Goal: Task Accomplishment & Management: Complete application form

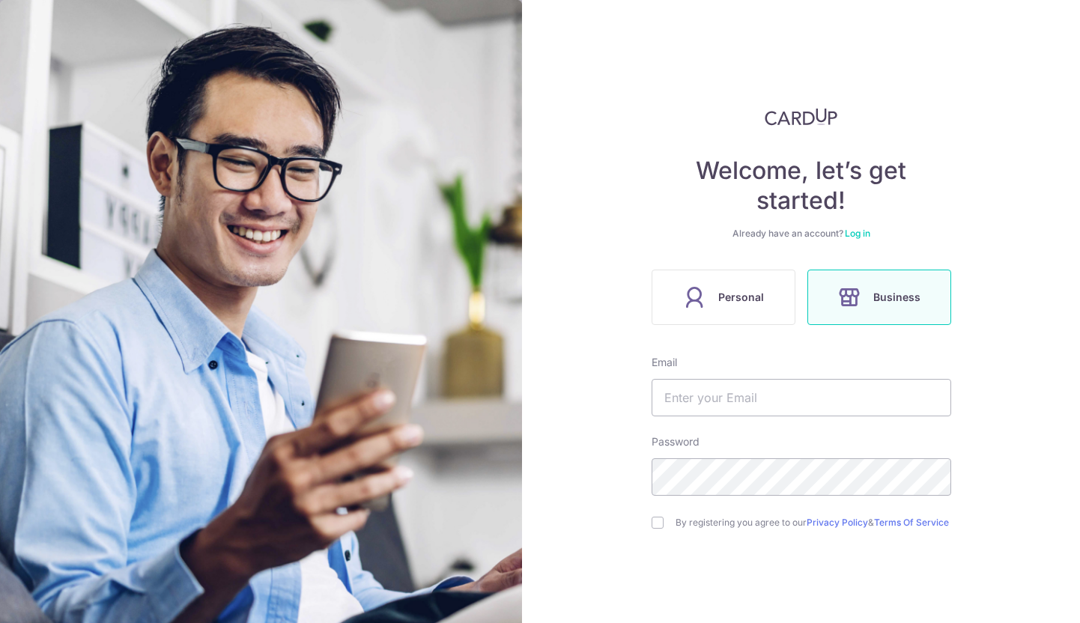
click at [867, 305] on label "Business" at bounding box center [879, 297] width 144 height 55
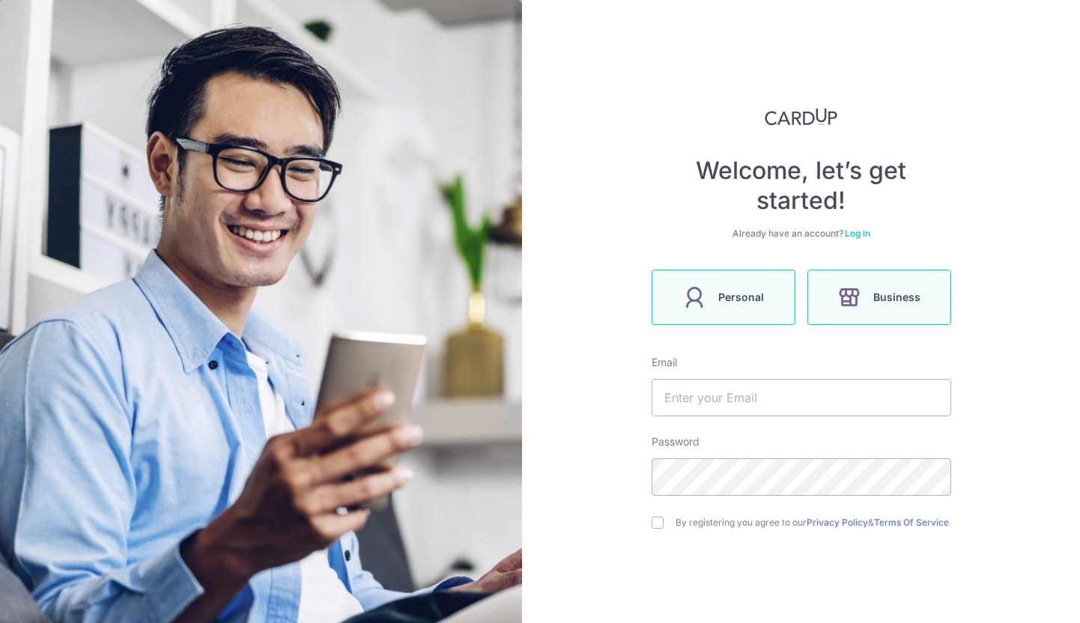
scroll to position [79, 0]
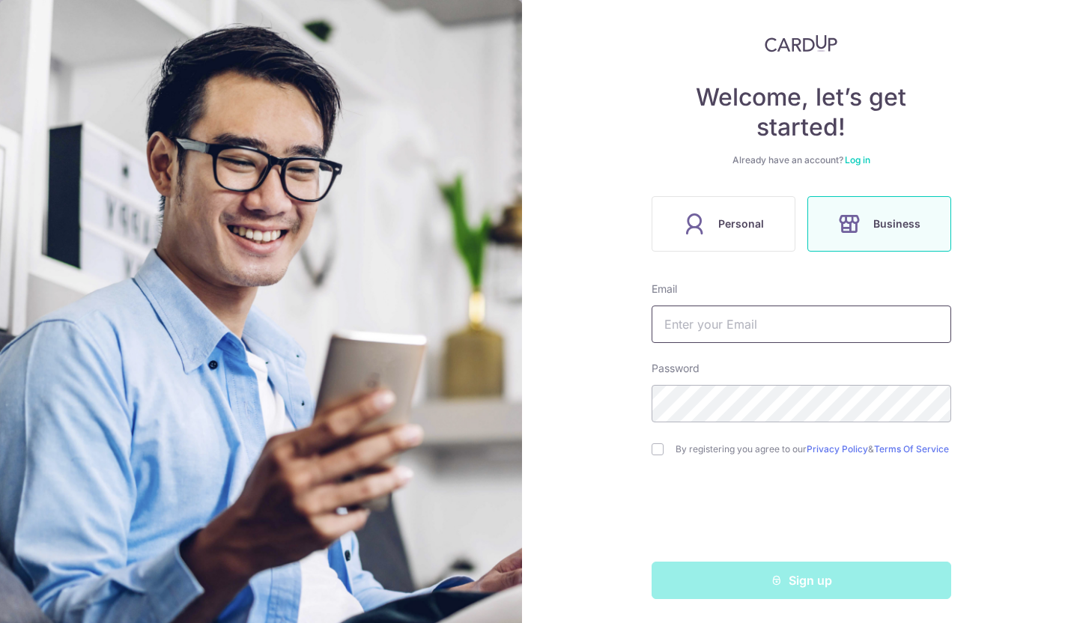
click at [761, 312] on input "text" at bounding box center [802, 324] width 300 height 37
type input "[EMAIL_ADDRESS][DOMAIN_NAME]"
click at [653, 447] on input "checkbox" at bounding box center [658, 449] width 12 height 12
checkbox input "true"
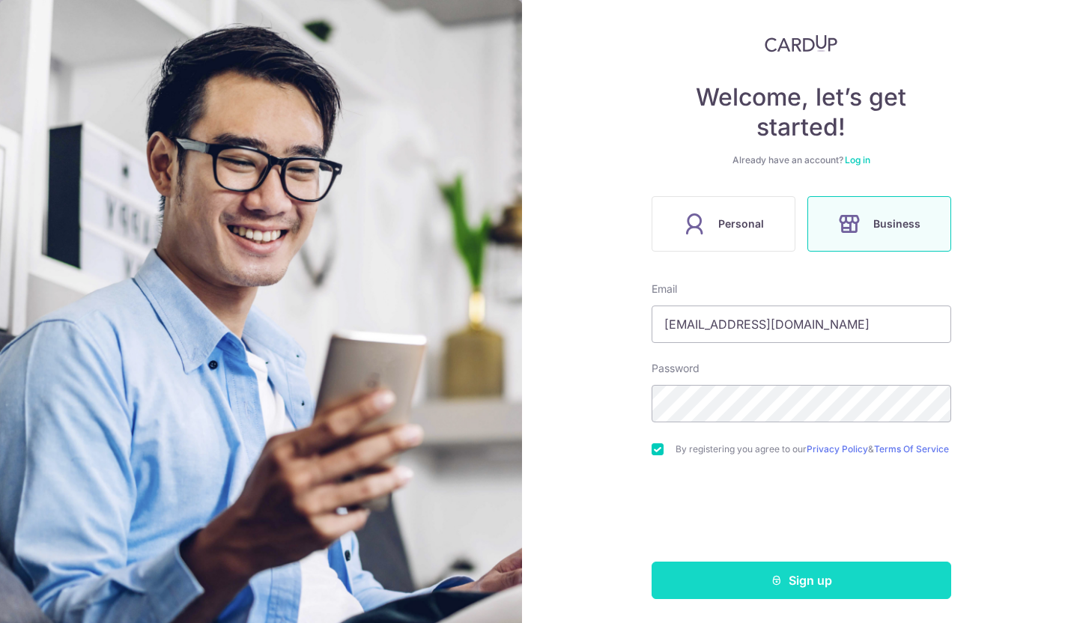
click at [772, 586] on icon "submit" at bounding box center [777, 581] width 12 height 12
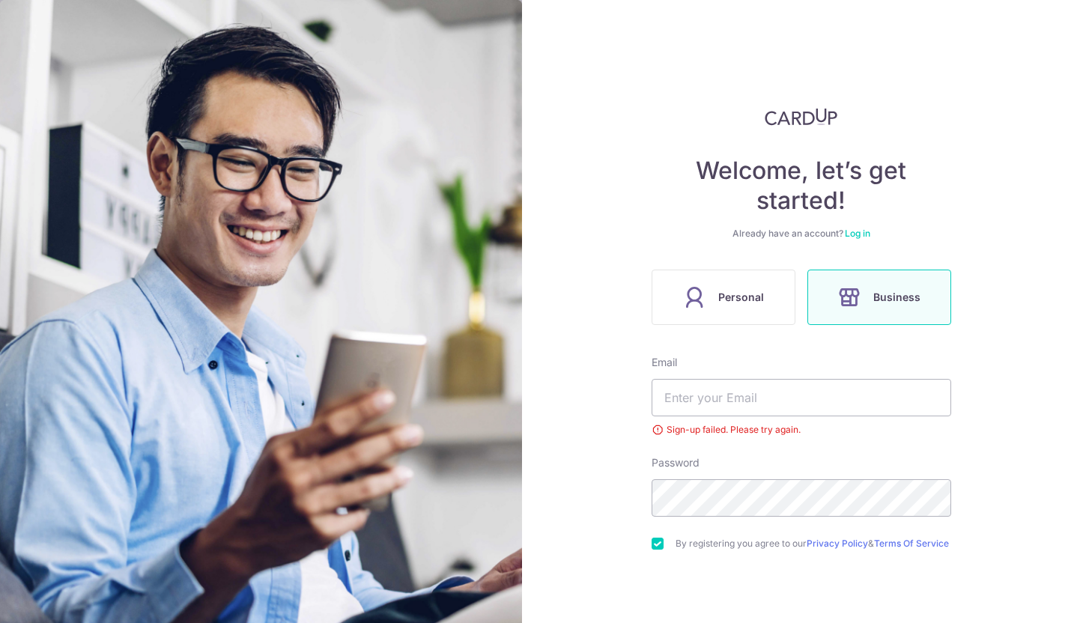
scroll to position [100, 0]
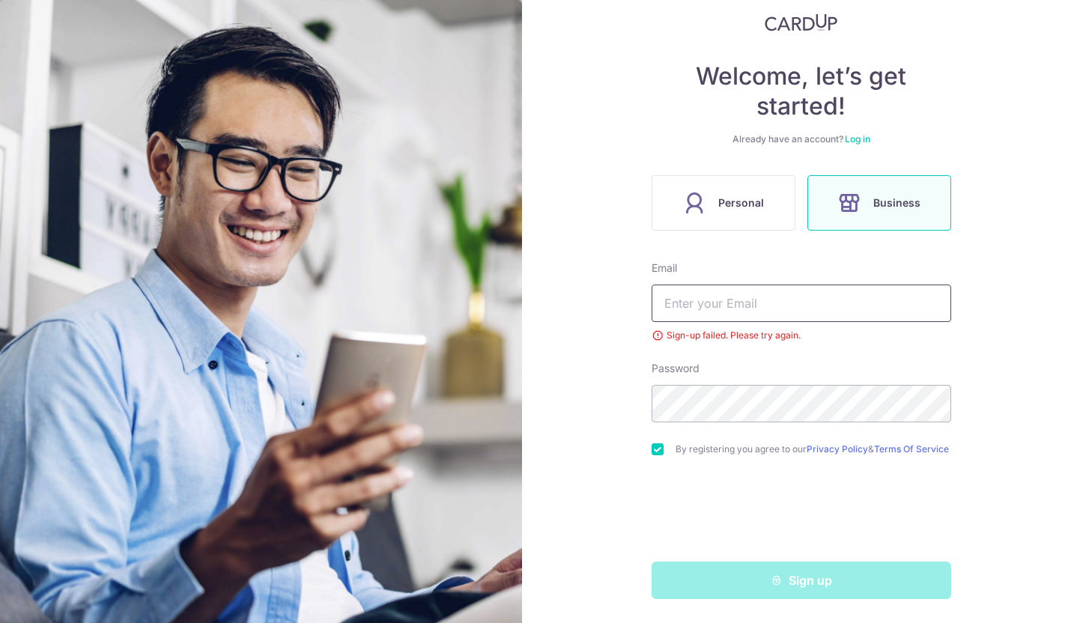
type input "[EMAIL_ADDRESS][DOMAIN_NAME]"
click at [865, 133] on link "Log in" at bounding box center [857, 138] width 25 height 11
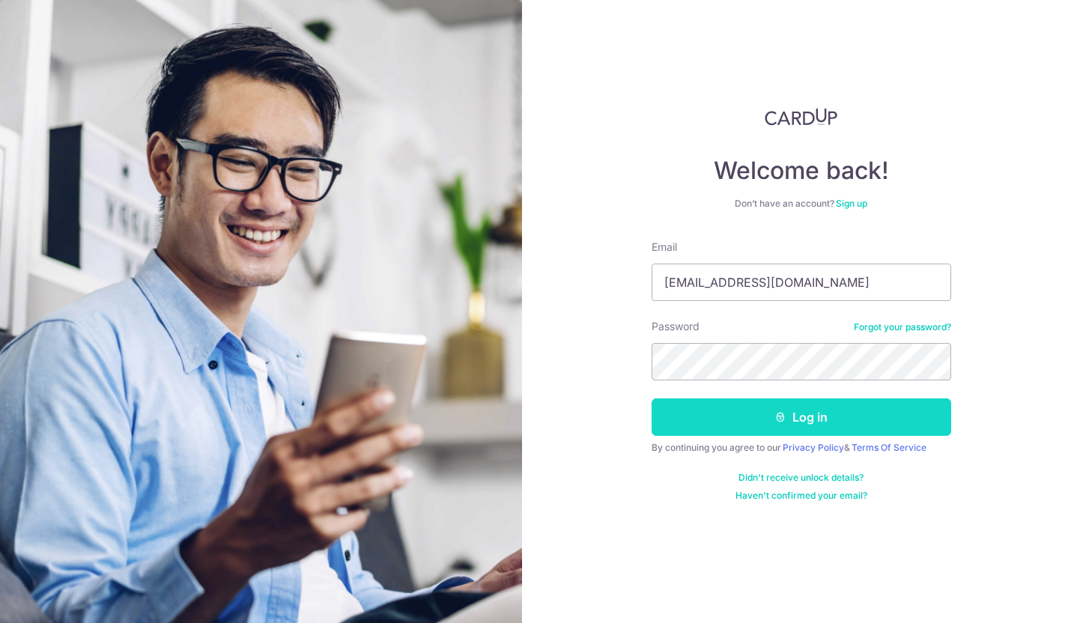
click at [775, 428] on button "Log in" at bounding box center [802, 417] width 300 height 37
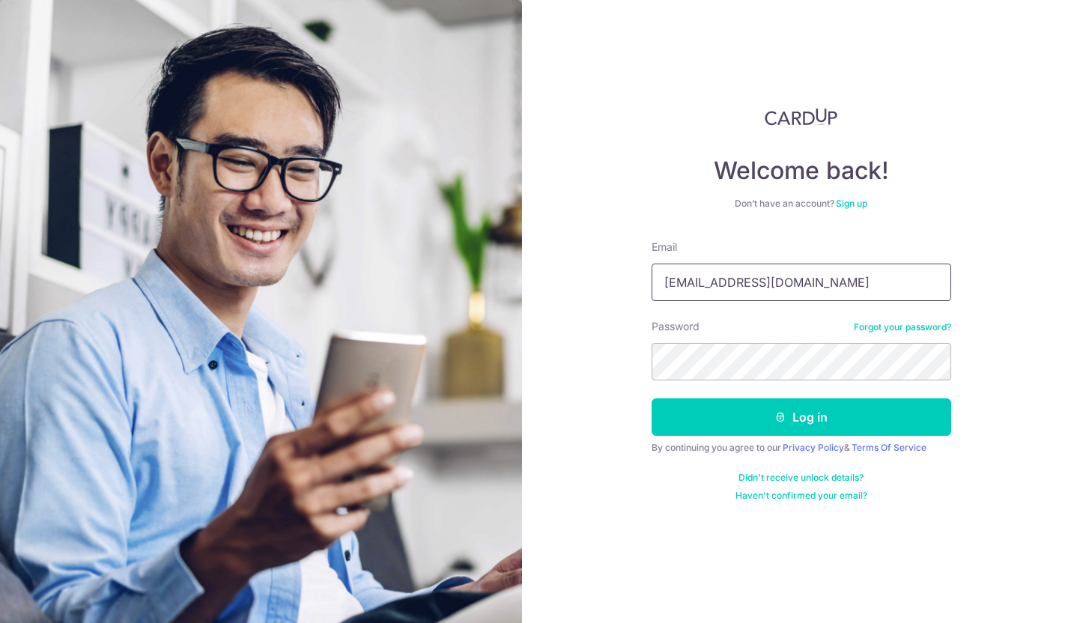
click at [754, 289] on input "[EMAIL_ADDRESS][DOMAIN_NAME]" at bounding box center [802, 282] width 300 height 37
type input "[EMAIL_ADDRESS][DOMAIN_NAME]"
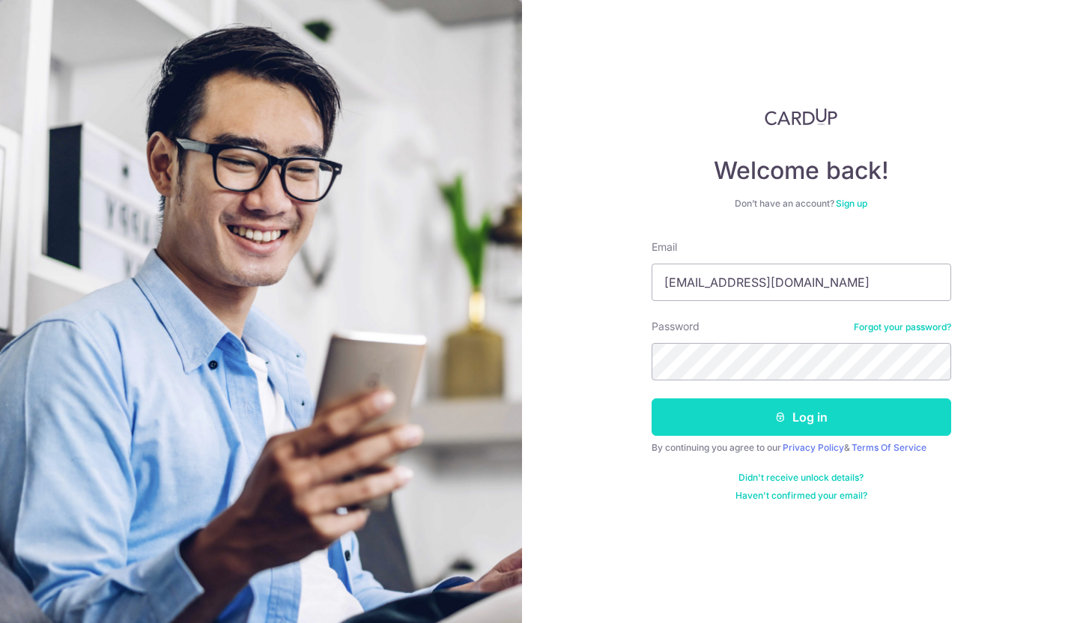
click at [818, 409] on button "Log in" at bounding box center [802, 417] width 300 height 37
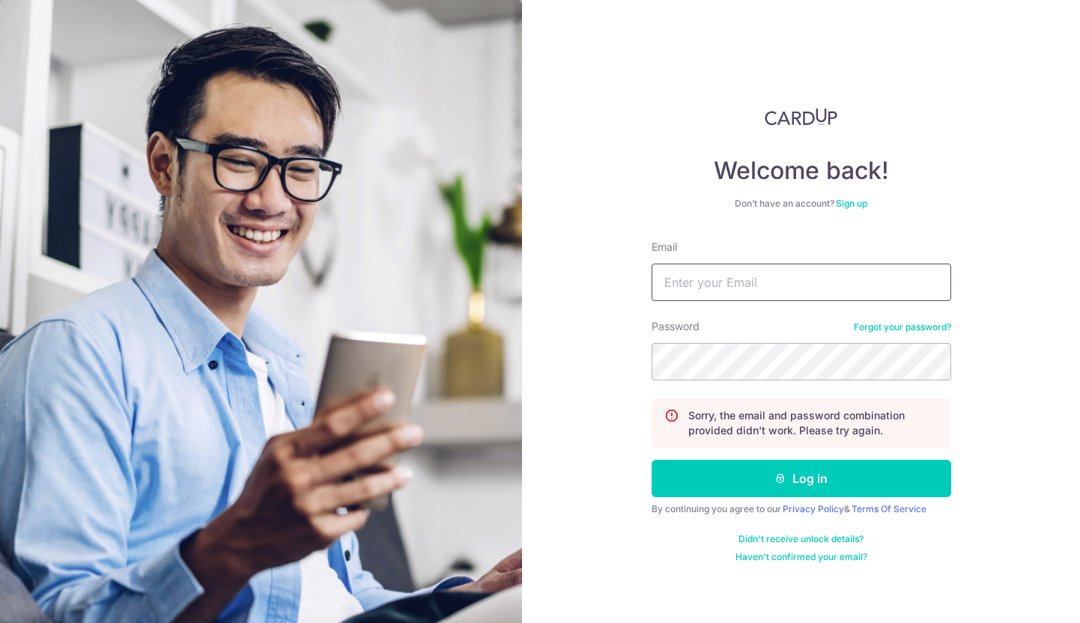
type input "[EMAIL_ADDRESS][DOMAIN_NAME]"
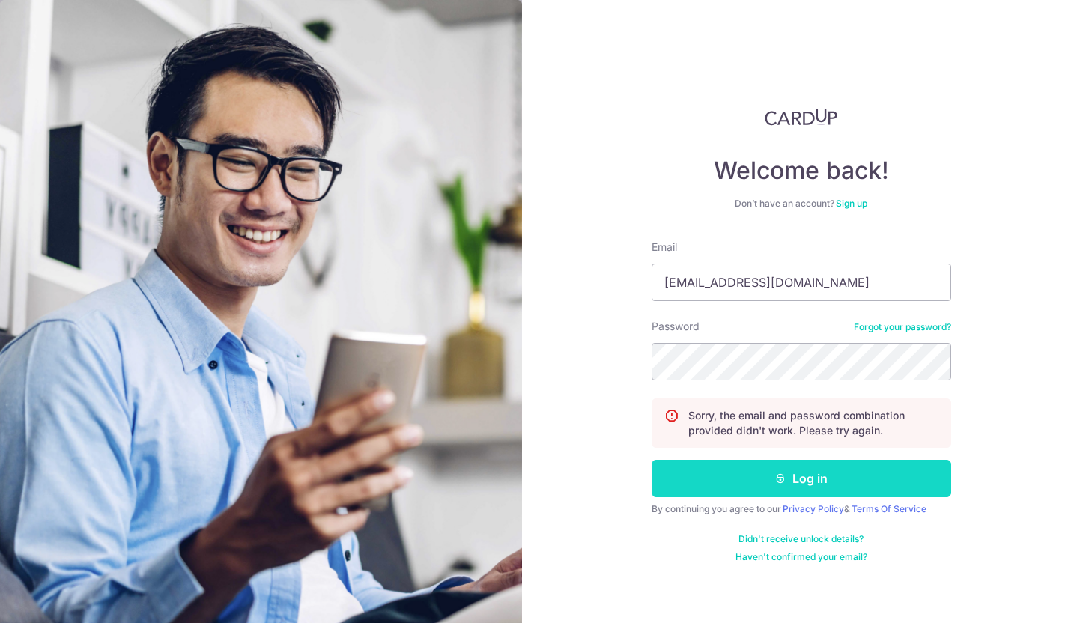
click at [779, 466] on button "Log in" at bounding box center [802, 478] width 300 height 37
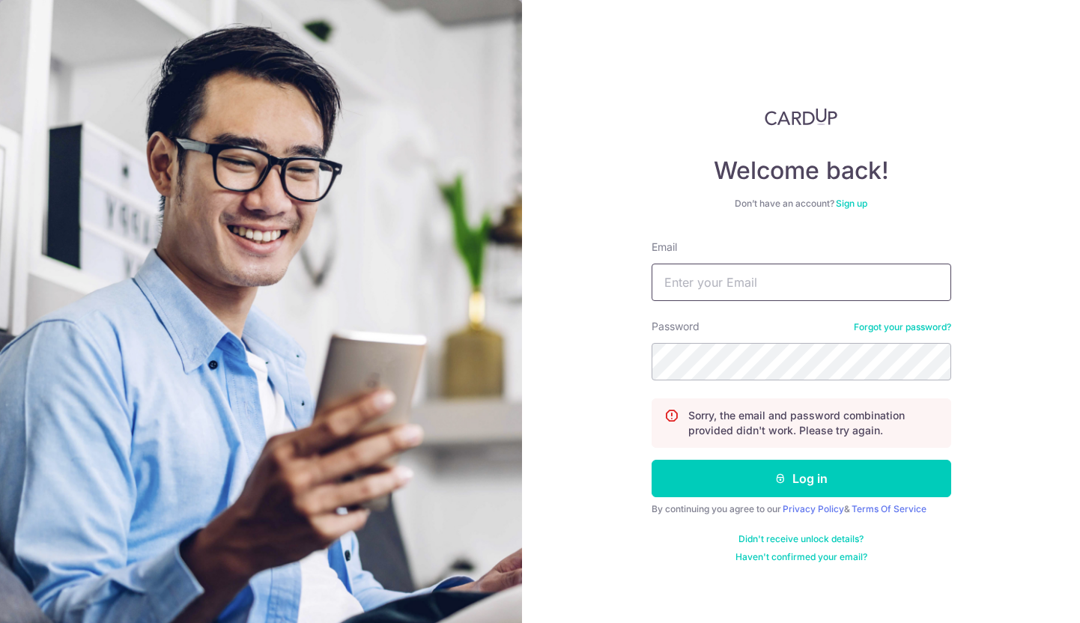
type input "[EMAIL_ADDRESS][DOMAIN_NAME]"
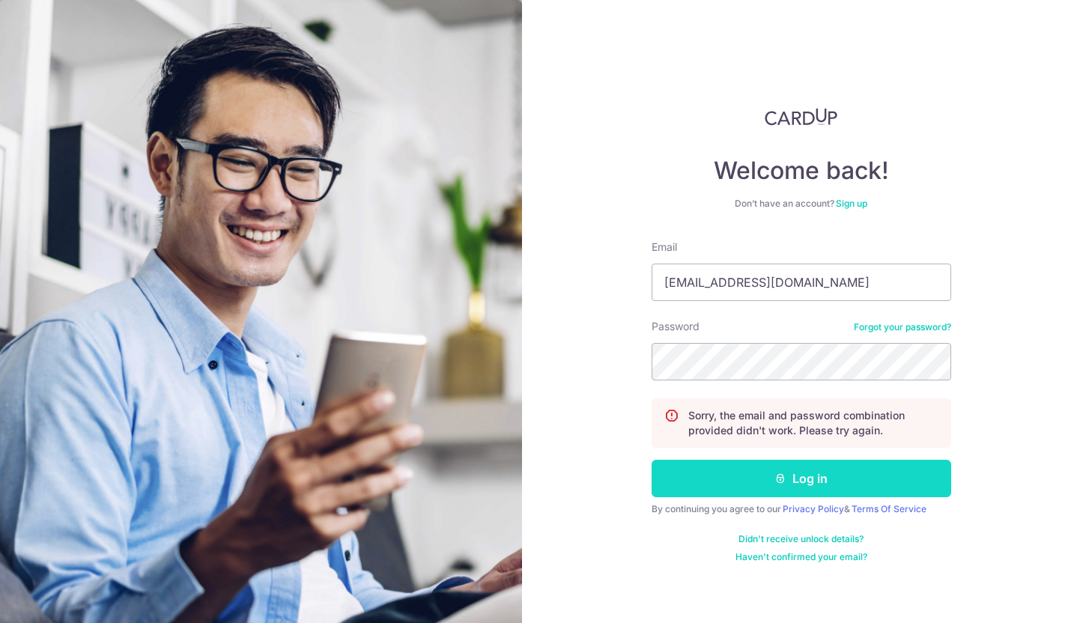
click at [796, 473] on button "Log in" at bounding box center [802, 478] width 300 height 37
type input "[EMAIL_ADDRESS][DOMAIN_NAME]"
click at [797, 477] on button "Log in" at bounding box center [802, 478] width 300 height 37
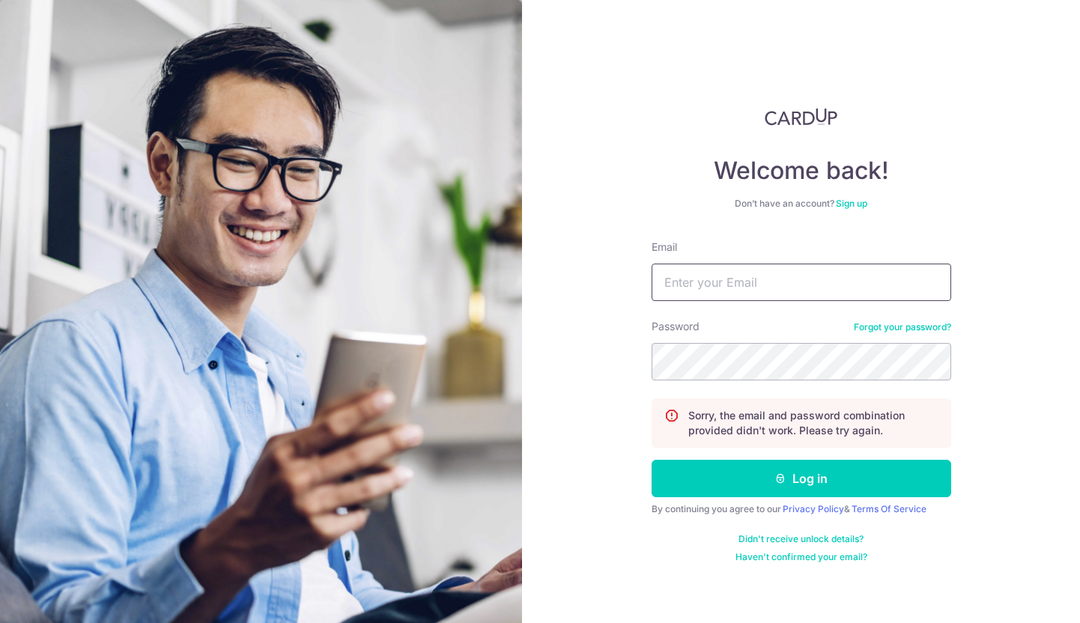
type input "[EMAIL_ADDRESS][DOMAIN_NAME]"
click at [879, 325] on link "Forgot your password?" at bounding box center [902, 327] width 97 height 12
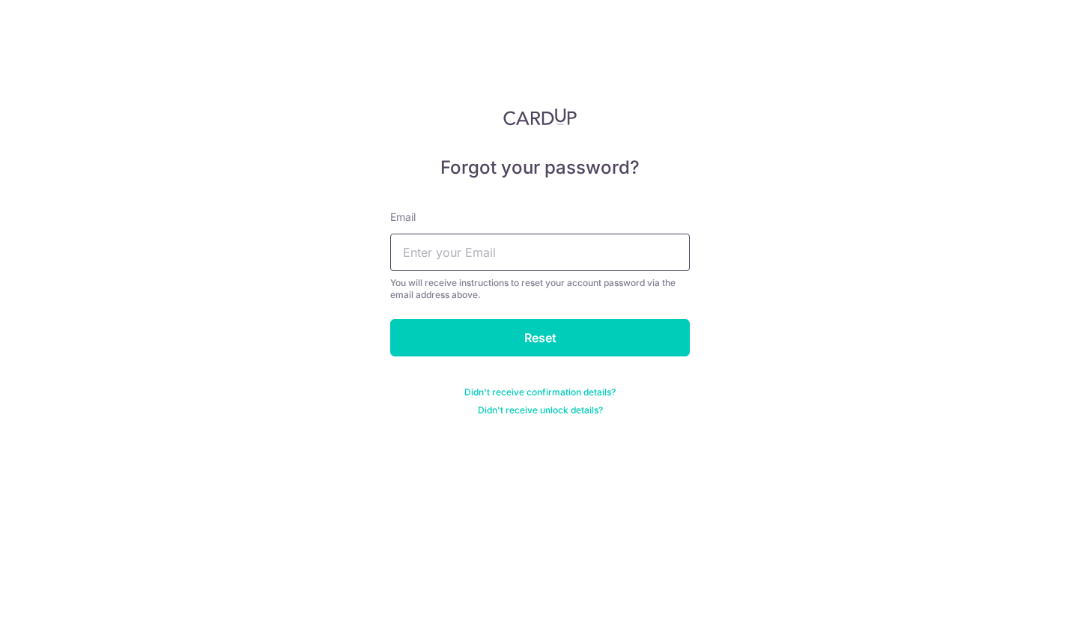
click at [601, 264] on input "text" at bounding box center [540, 252] width 300 height 37
type input "hejiatee@gmail.com"
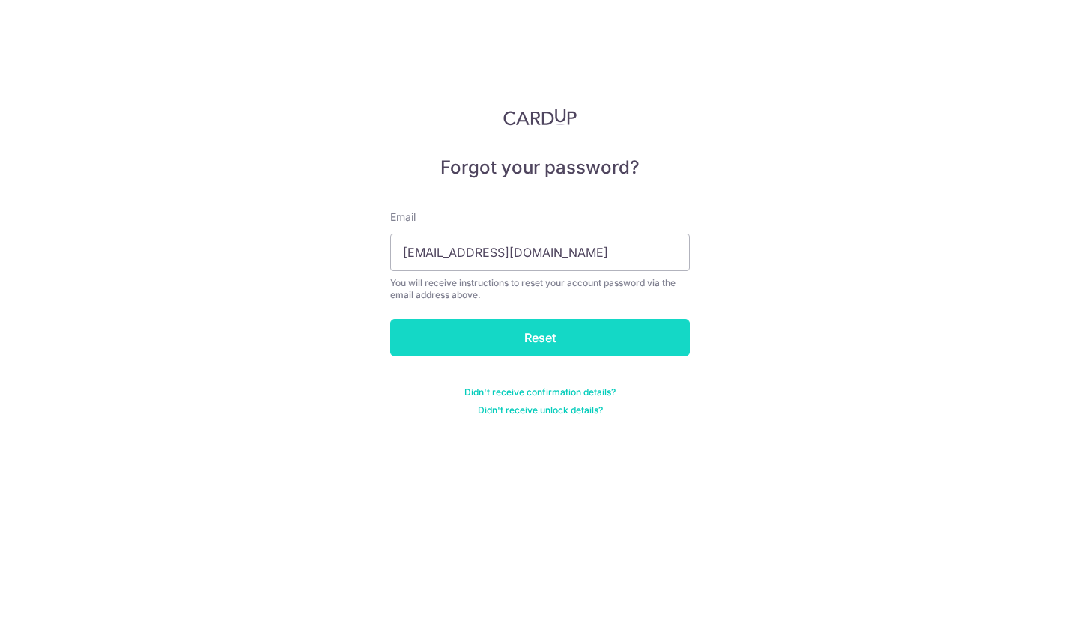
click at [563, 336] on input "Reset" at bounding box center [540, 337] width 300 height 37
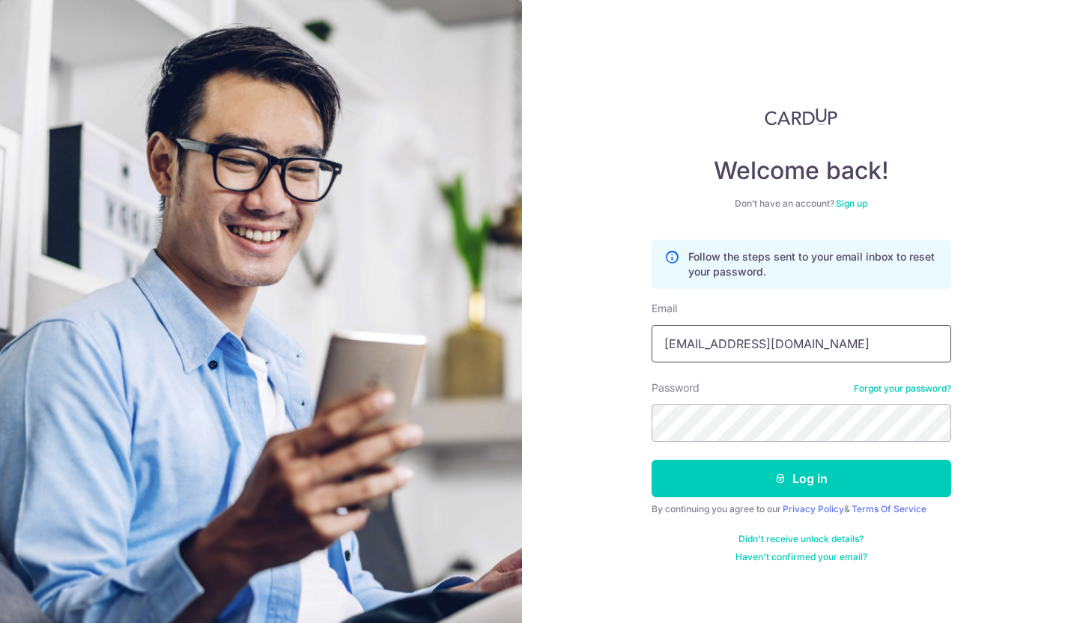
click at [778, 339] on input "teehejia@gmail.com" at bounding box center [802, 343] width 300 height 37
click at [721, 342] on input "teehejia@gmail.com" at bounding box center [802, 343] width 300 height 37
drag, startPoint x: 708, startPoint y: 343, endPoint x: 634, endPoint y: 343, distance: 73.4
click at [634, 343] on div "Welcome back! Don’t have an account? Sign up Follow the steps sent to your emai…" at bounding box center [801, 311] width 558 height 623
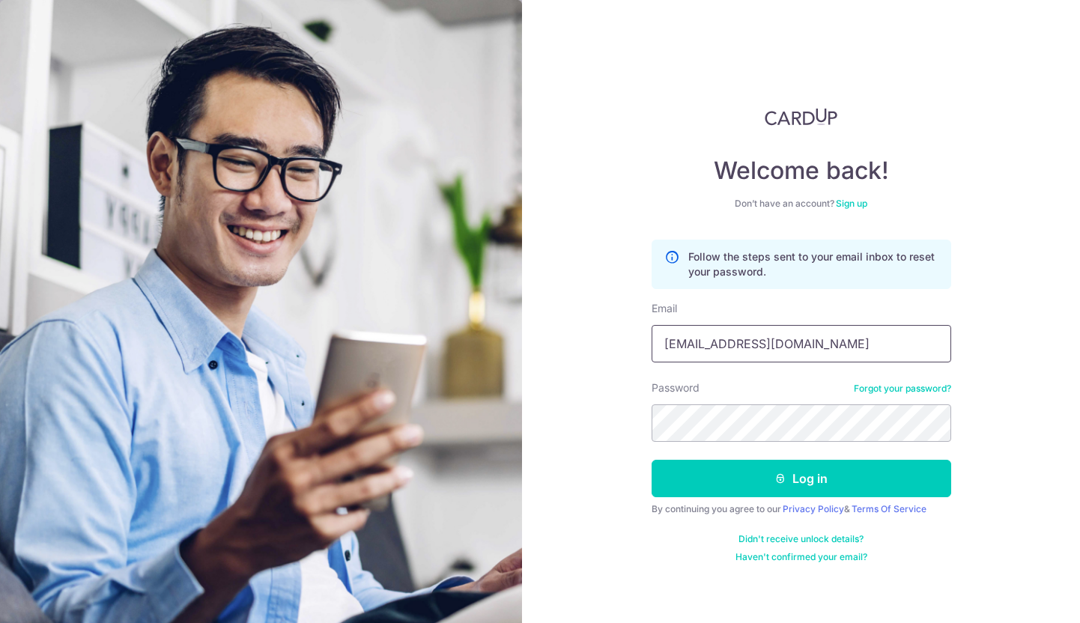
type input "[EMAIL_ADDRESS][DOMAIN_NAME]"
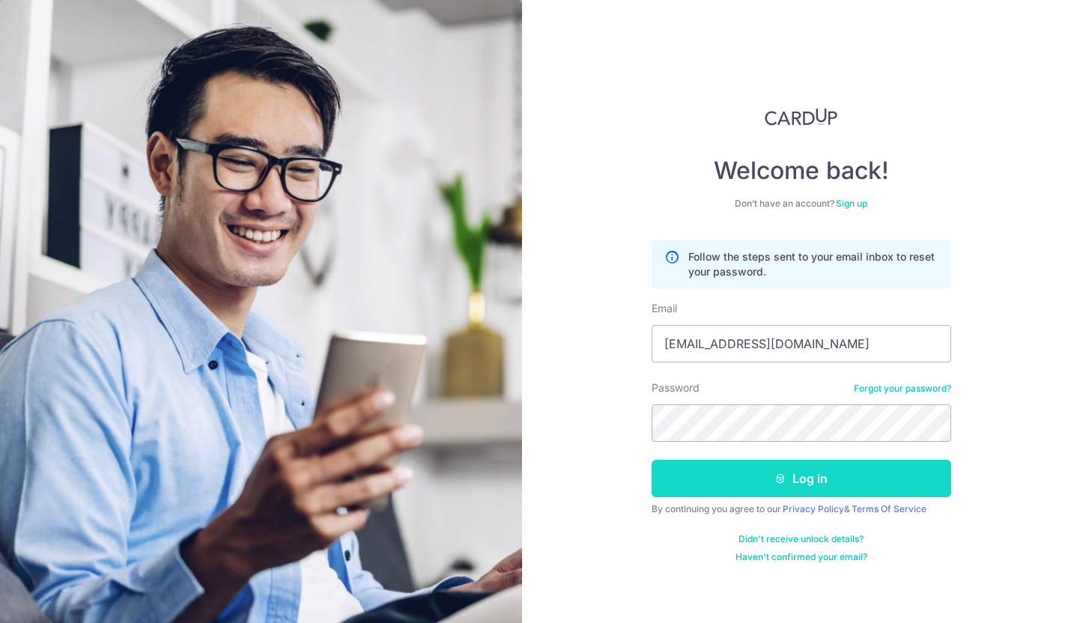
click at [864, 480] on button "Log in" at bounding box center [802, 478] width 300 height 37
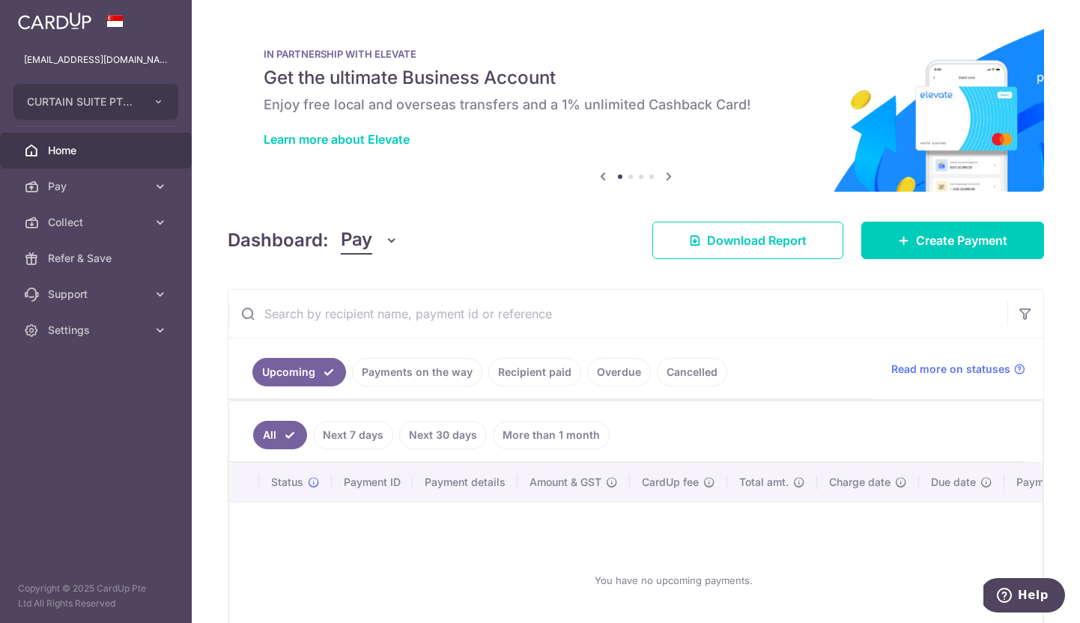
click at [532, 220] on div "Dashboard: Pay Pay Collect Download Report Download Report Create Payment" at bounding box center [636, 237] width 816 height 43
click at [136, 230] on link "Collect" at bounding box center [96, 222] width 192 height 36
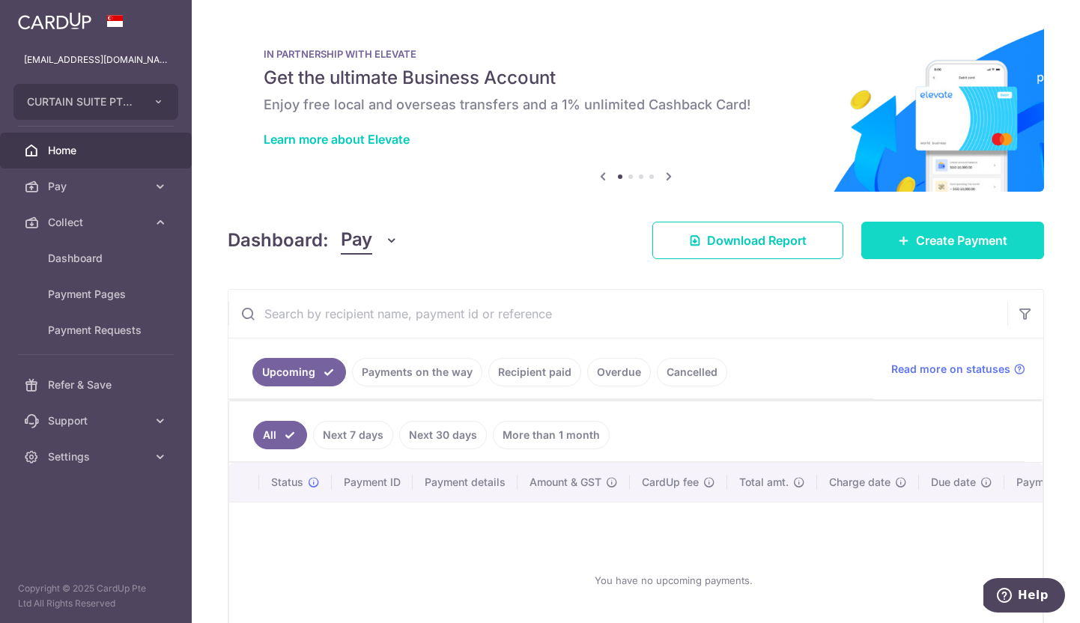
click at [972, 244] on span "Create Payment" at bounding box center [961, 240] width 91 height 18
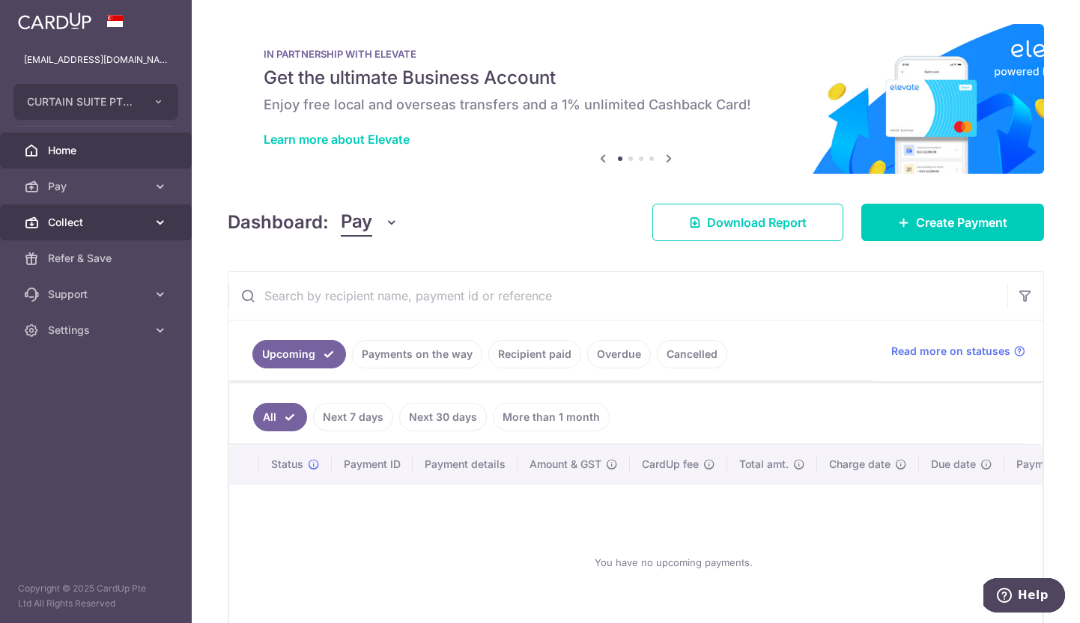
click at [112, 218] on span "Collect" at bounding box center [97, 222] width 99 height 15
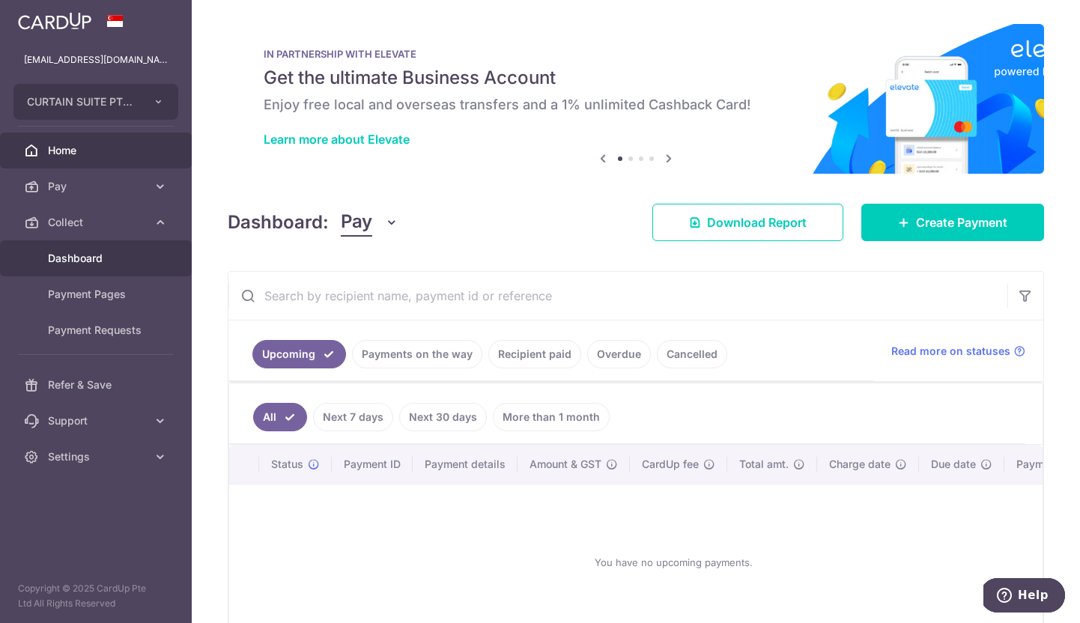
click at [100, 261] on span "Dashboard" at bounding box center [97, 258] width 99 height 15
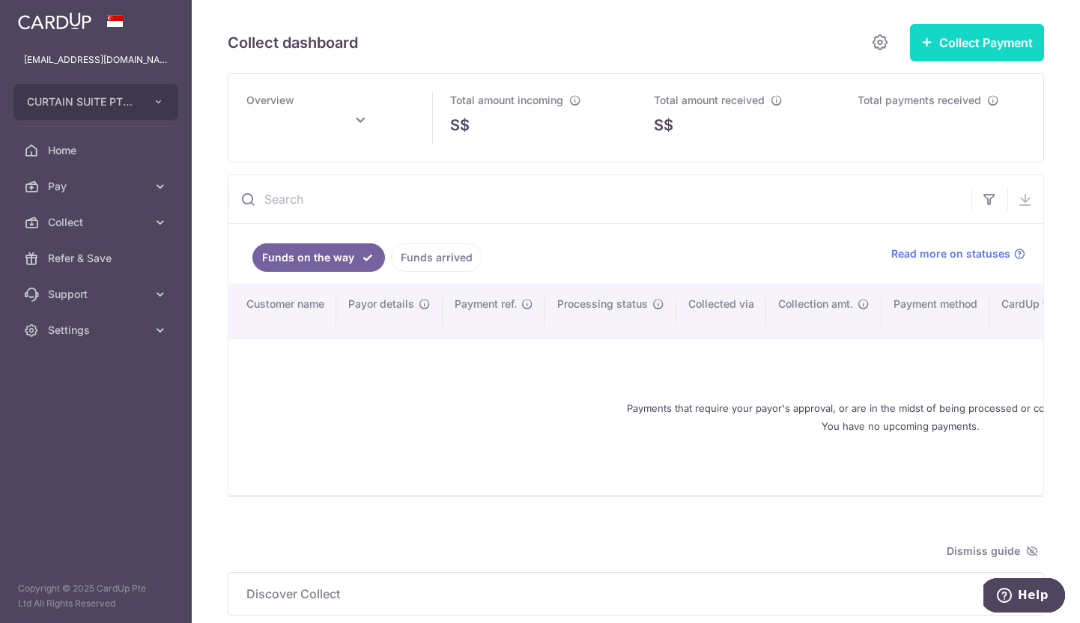
click at [1017, 47] on button "Collect Payment" at bounding box center [977, 42] width 134 height 37
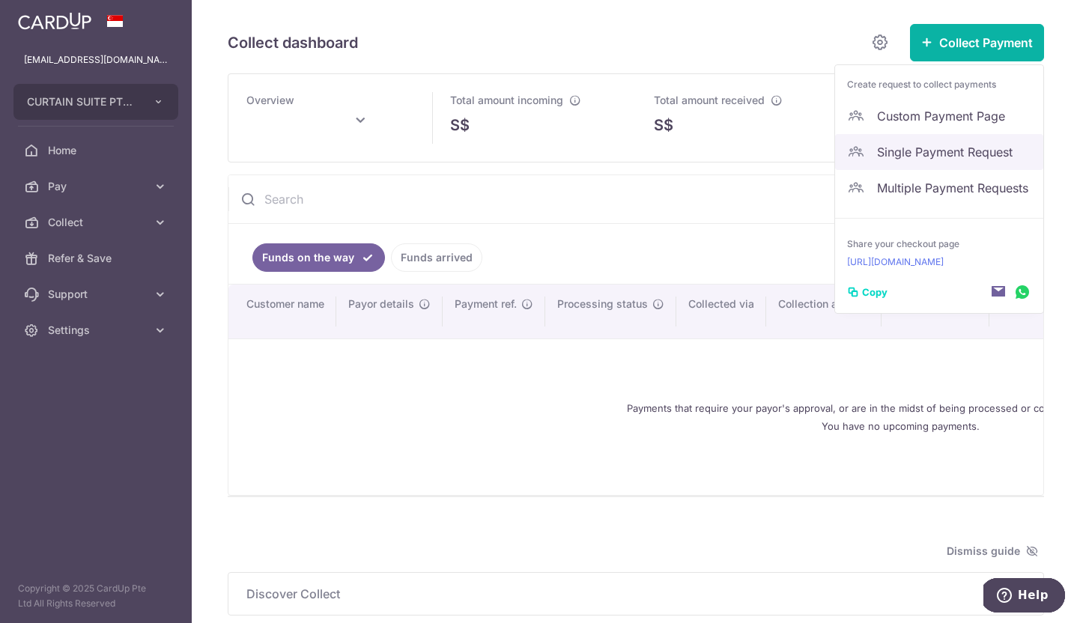
click at [957, 148] on span "Single Payment Request" at bounding box center [954, 152] width 154 height 18
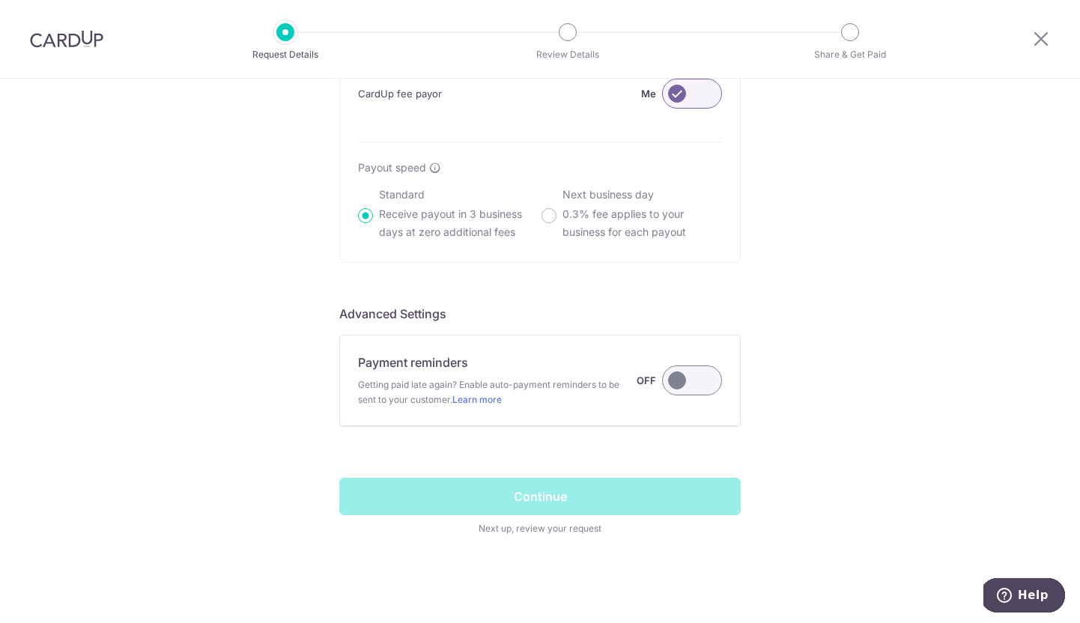
scroll to position [954, 0]
click at [557, 215] on div "Next business day 0.3% fee applies to your business for each payout" at bounding box center [632, 213] width 181 height 54
radio input "false"
radio input "true"
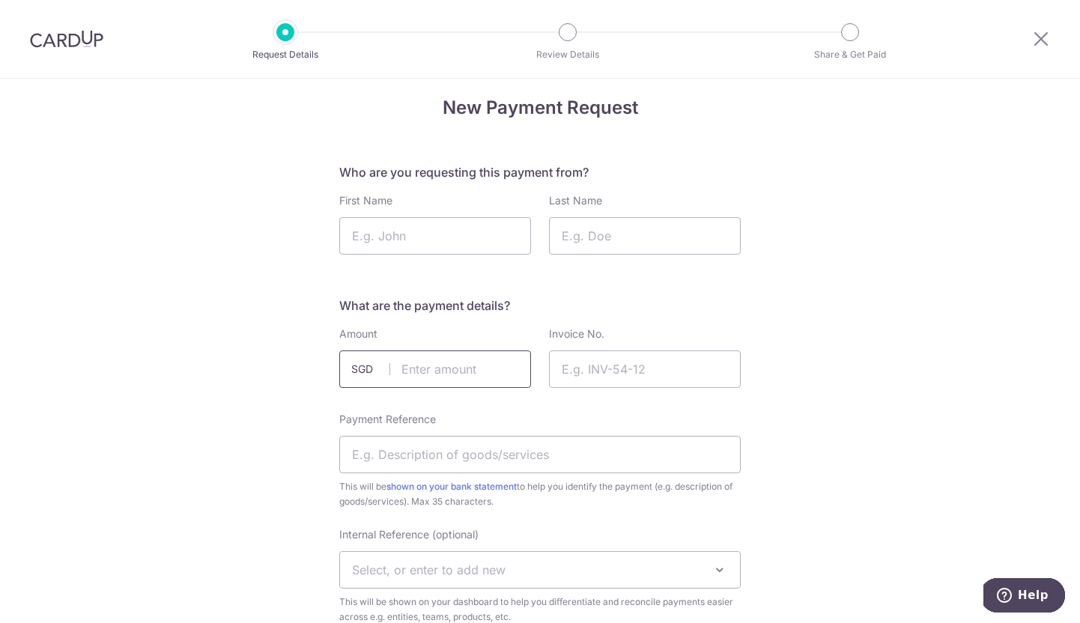
scroll to position [0, 0]
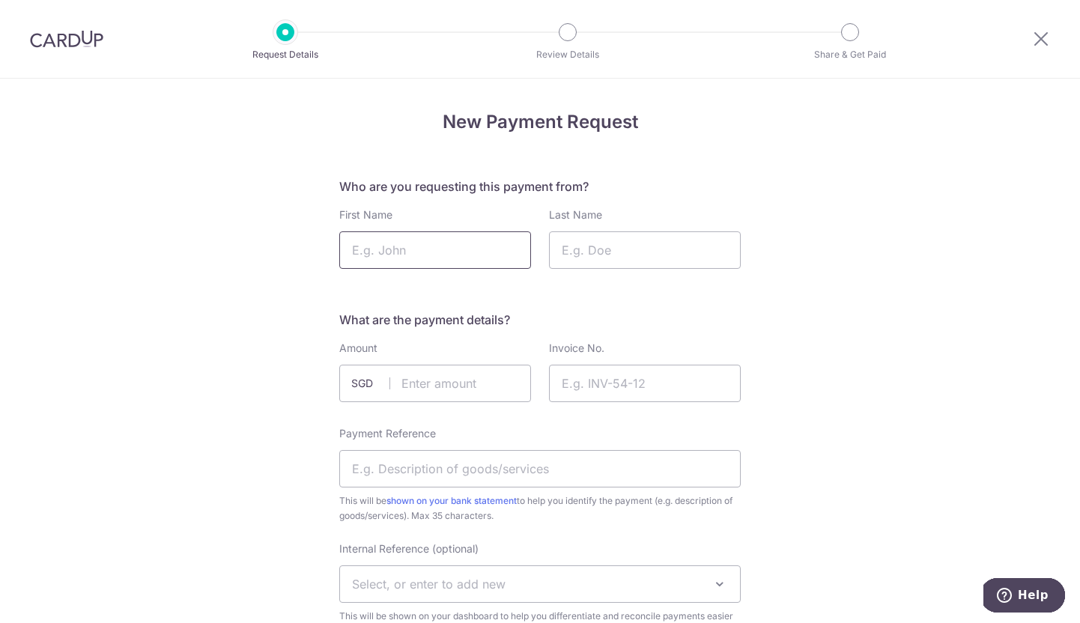
click at [430, 250] on input "First Name" at bounding box center [435, 249] width 192 height 37
type input "tee"
type input "jia"
click at [470, 381] on input "text" at bounding box center [435, 383] width 192 height 37
type input "2000.00"
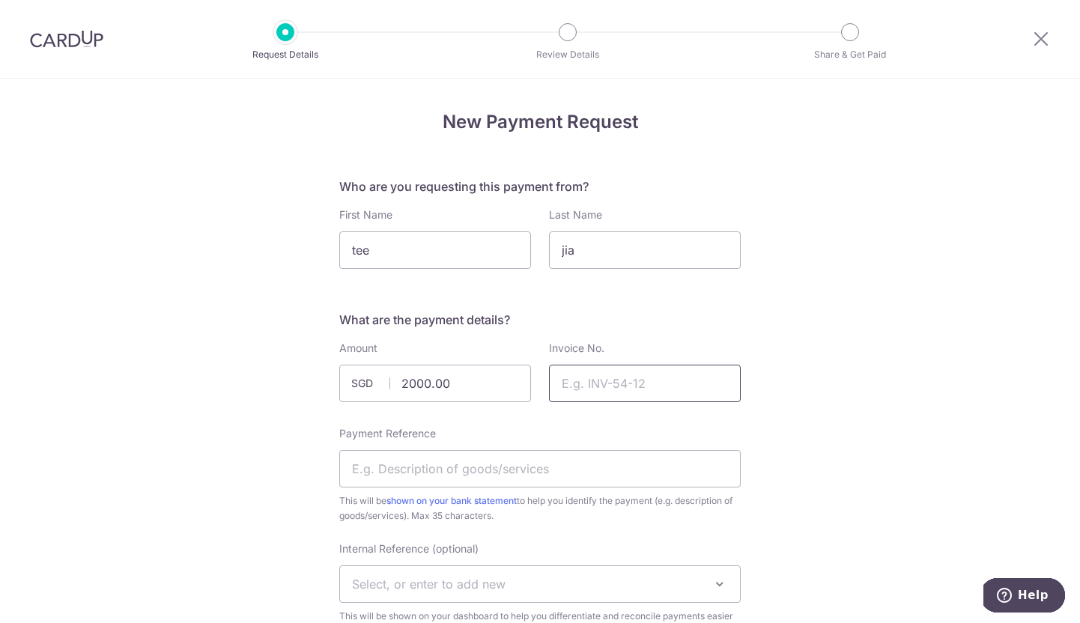
click at [640, 390] on input "Invoice No." at bounding box center [645, 383] width 192 height 37
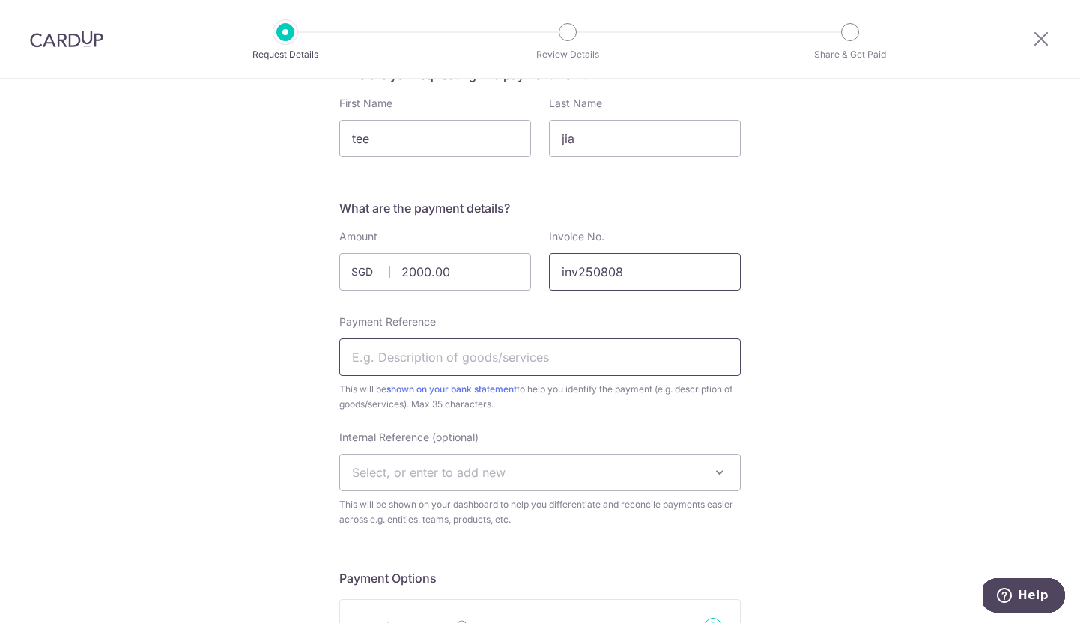
type input "inv250808"
click at [598, 358] on input "Payment Reference" at bounding box center [540, 357] width 402 height 37
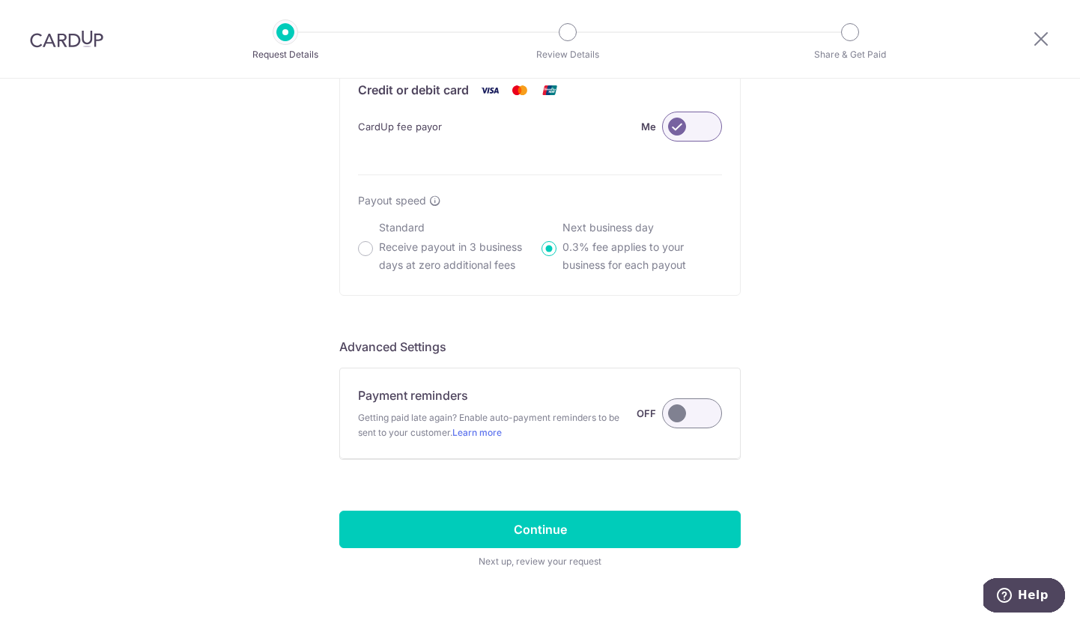
scroll to position [954, 0]
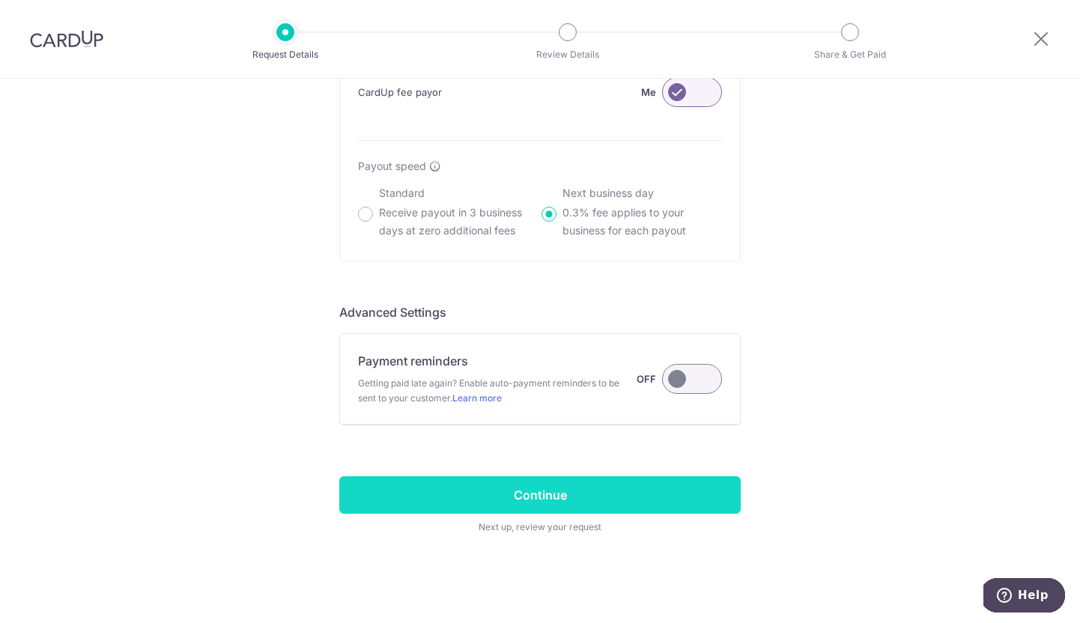
type input "curtaim"
click at [597, 494] on input "Continue" at bounding box center [540, 494] width 402 height 37
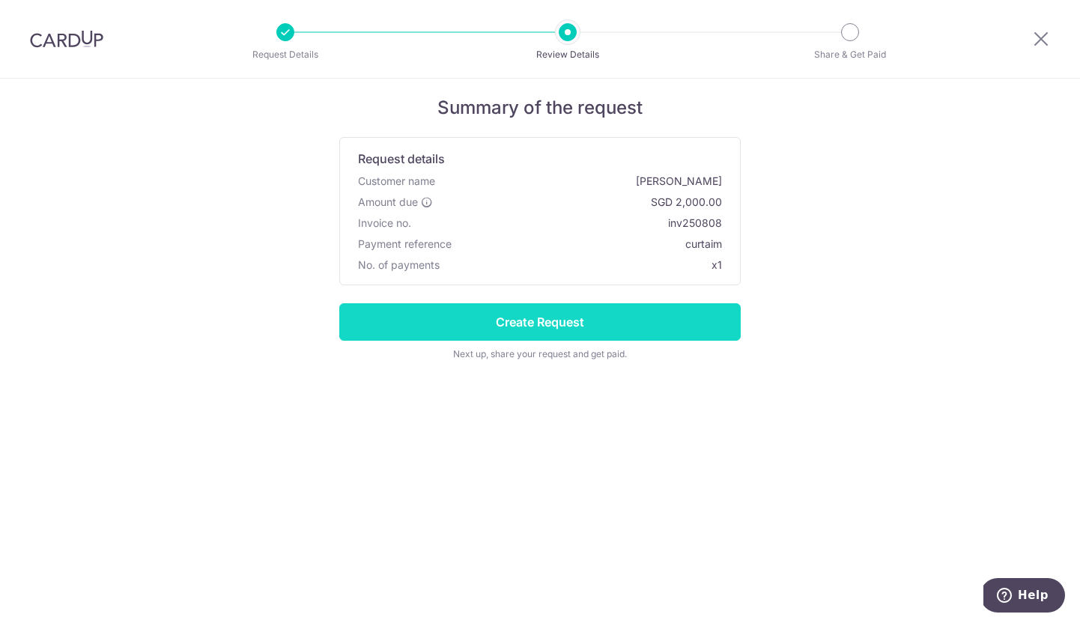
click at [612, 308] on input "Create Request" at bounding box center [540, 321] width 402 height 37
